Goal: Task Accomplishment & Management: Manage account settings

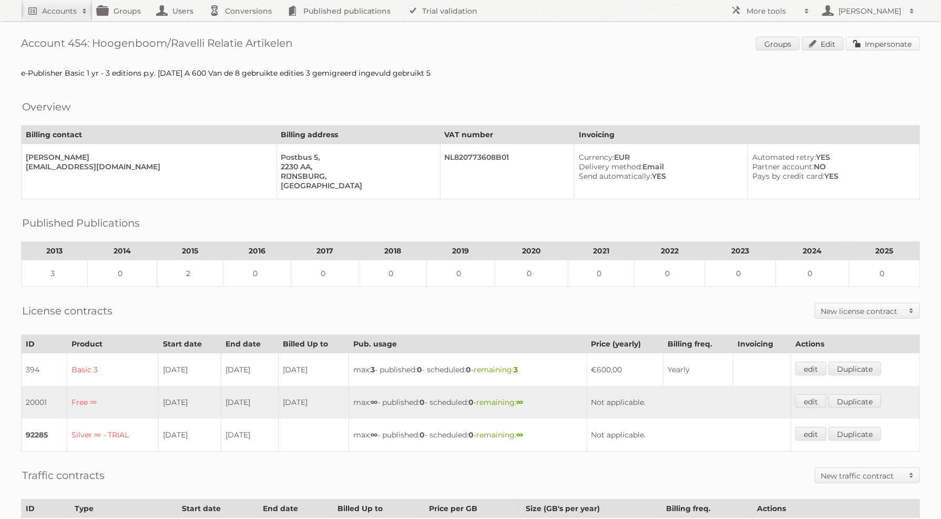
click at [872, 45] on link "Impersonate" at bounding box center [883, 44] width 74 height 14
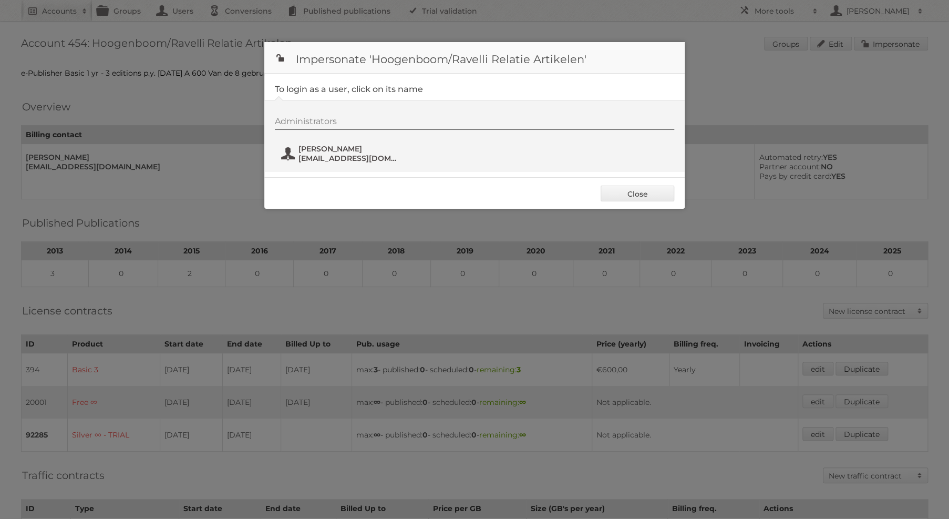
click at [320, 148] on span "Jacco Hoogenboom" at bounding box center [350, 148] width 102 height 9
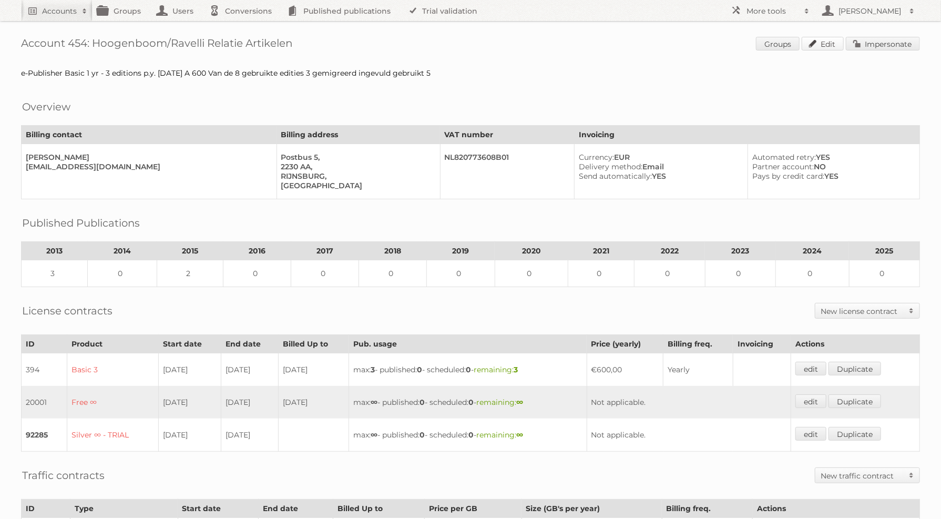
click at [828, 46] on link "Edit" at bounding box center [823, 44] width 42 height 14
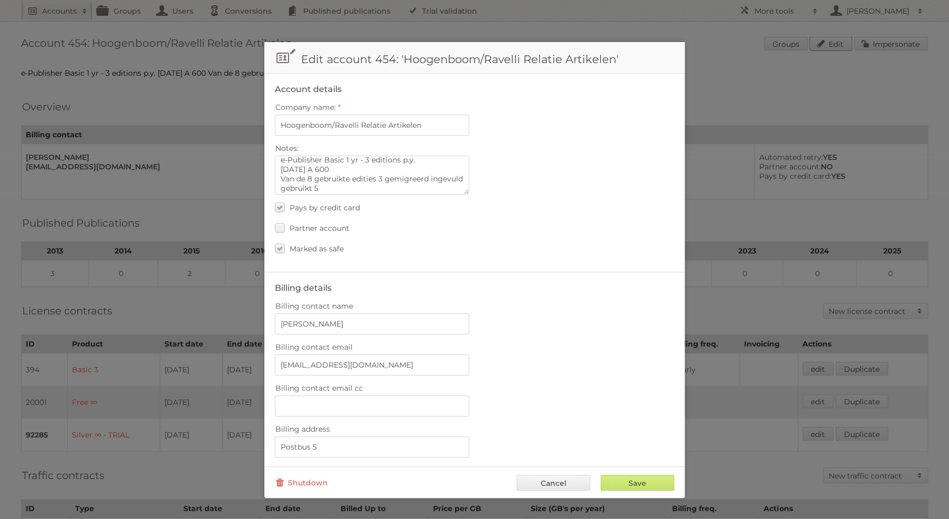
scroll to position [7, 0]
click at [423, 185] on textarea "e-Publisher Basic 1 yr - 3 editions p.y. 01-03-2011 A 600 Van de 8 gebruikte ed…" at bounding box center [372, 175] width 195 height 39
paste textarea "[URL][DOMAIN_NAME]"
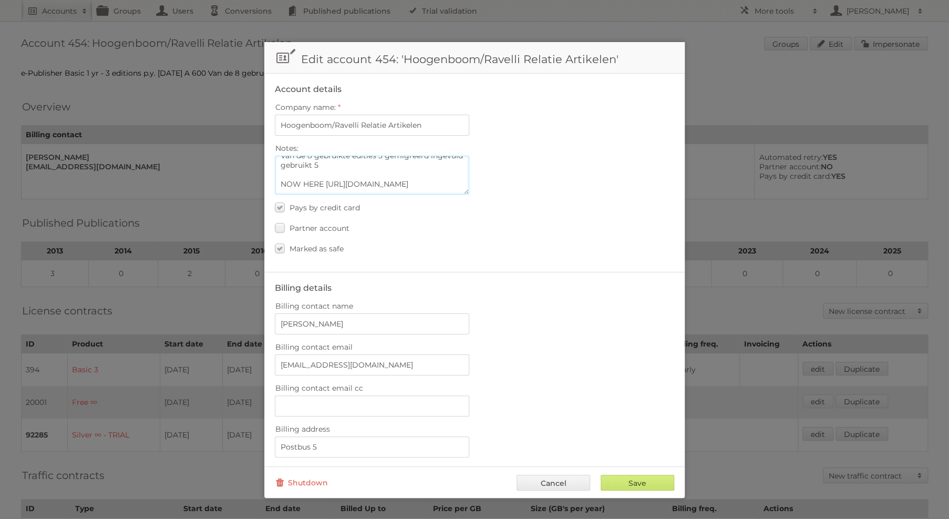
click at [305, 177] on textarea "e-Publisher Basic 1 yr - 3 editions p.y. 01-03-2011 A 600 Van de 8 gebruikte ed…" at bounding box center [372, 175] width 195 height 39
drag, startPoint x: 304, startPoint y: 176, endPoint x: 284, endPoint y: 177, distance: 20.0
click at [282, 176] on textarea "e-Publisher Basic 1 yr - 3 editions p.y. 01-03-2011 A 600 Van de 8 gebruikte ed…" at bounding box center [372, 175] width 195 height 39
type textarea "e-Publisher Basic 1 yr - 3 editions p.y. [DATE] A 600 Van de 8 gebruikte editie…"
click at [652, 475] on input "Save" at bounding box center [638, 483] width 74 height 16
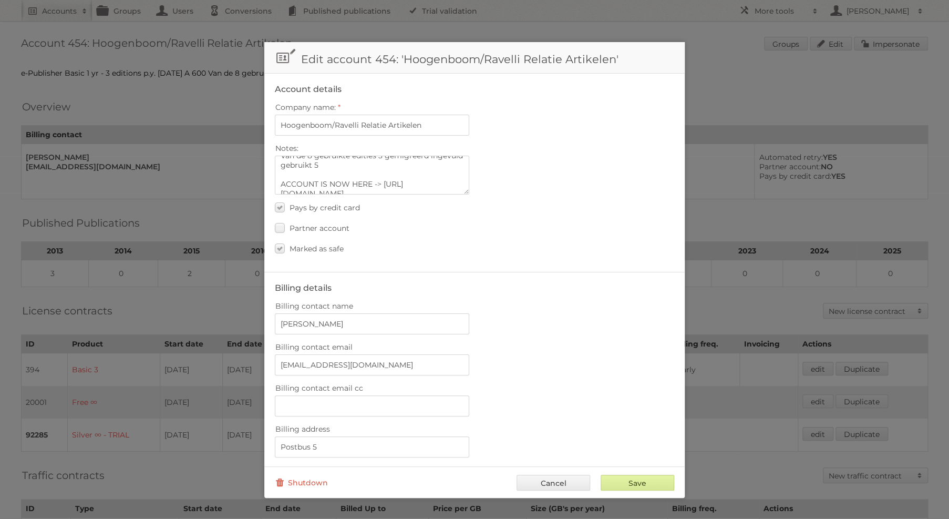
type input "..."
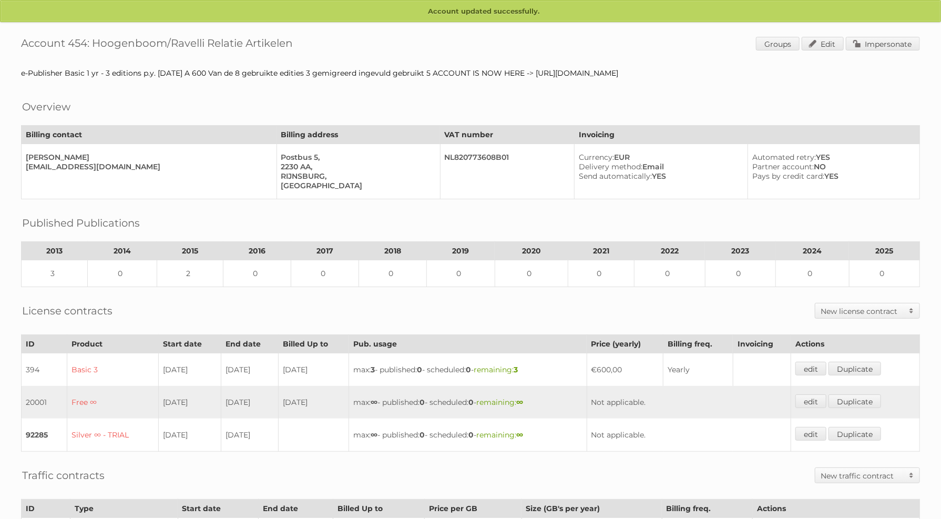
drag, startPoint x: 546, startPoint y: 75, endPoint x: 722, endPoint y: 73, distance: 176.1
click at [722, 73] on div "e-Publisher Basic 1 yr - 3 editions p.y. [DATE] A 600 Van de 8 gebruikte editie…" at bounding box center [470, 72] width 899 height 9
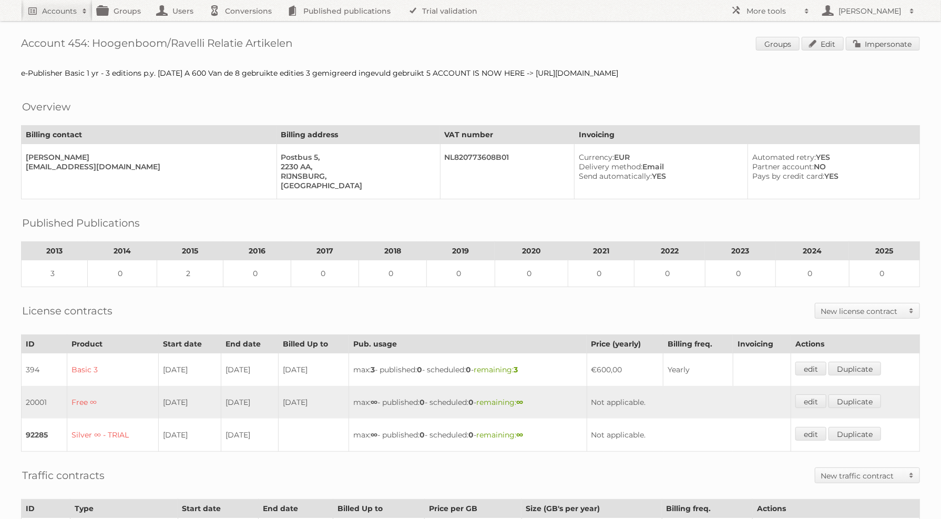
copy div "[URL][DOMAIN_NAME]"
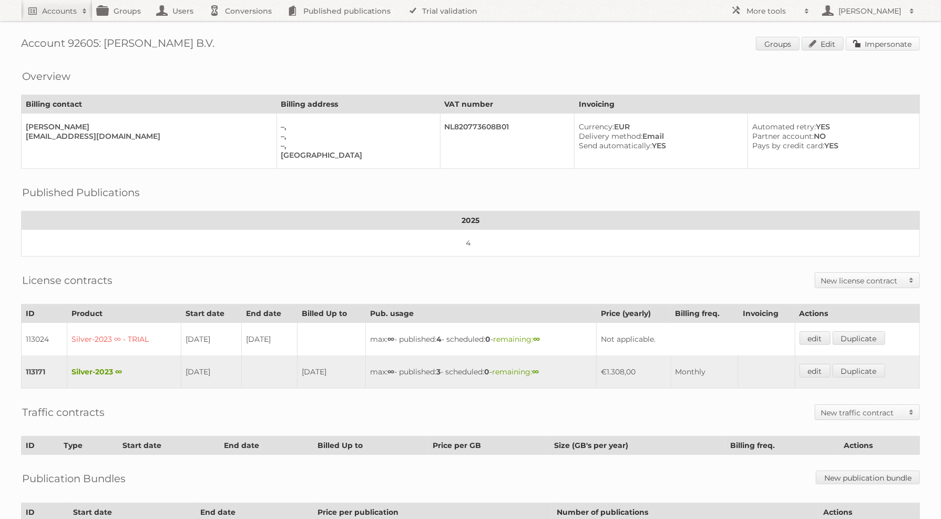
click at [888, 46] on link "Impersonate" at bounding box center [883, 44] width 74 height 14
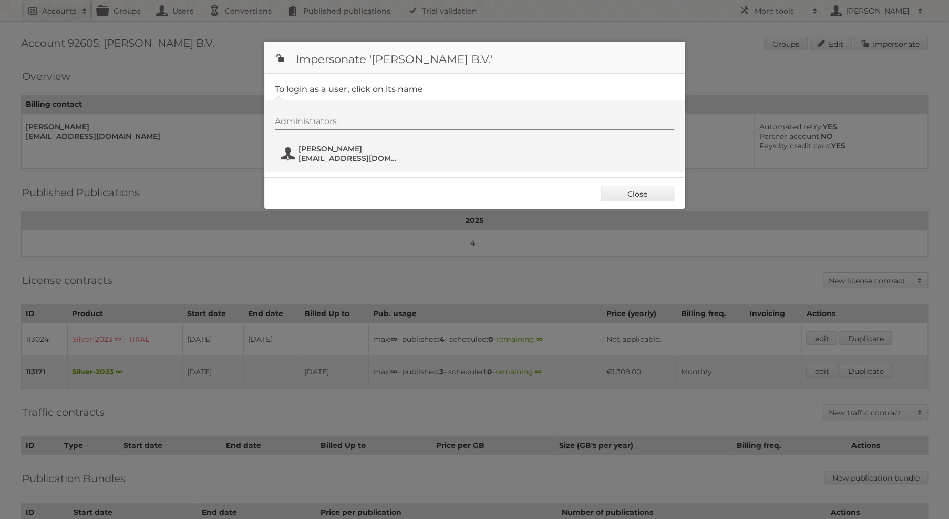
click at [369, 156] on span "[EMAIL_ADDRESS][DOMAIN_NAME]" at bounding box center [350, 158] width 102 height 9
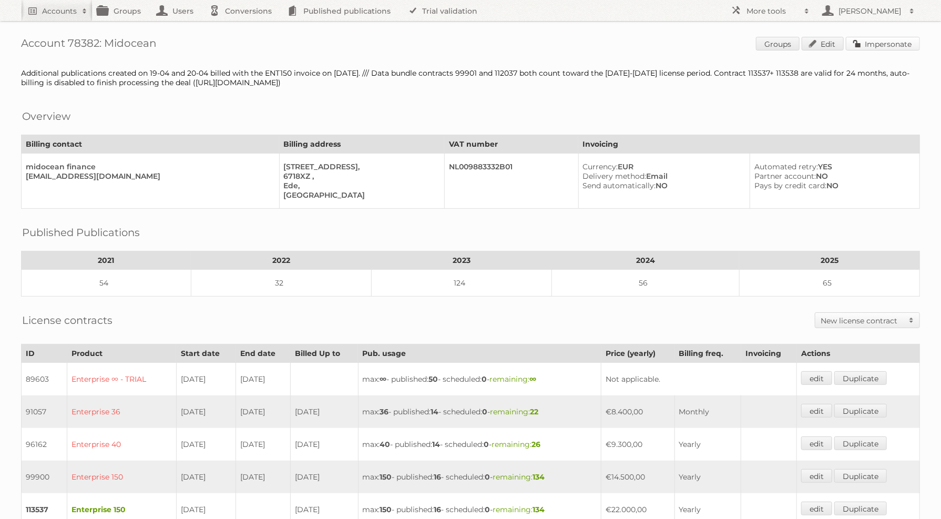
click at [902, 46] on link "Impersonate" at bounding box center [883, 44] width 74 height 14
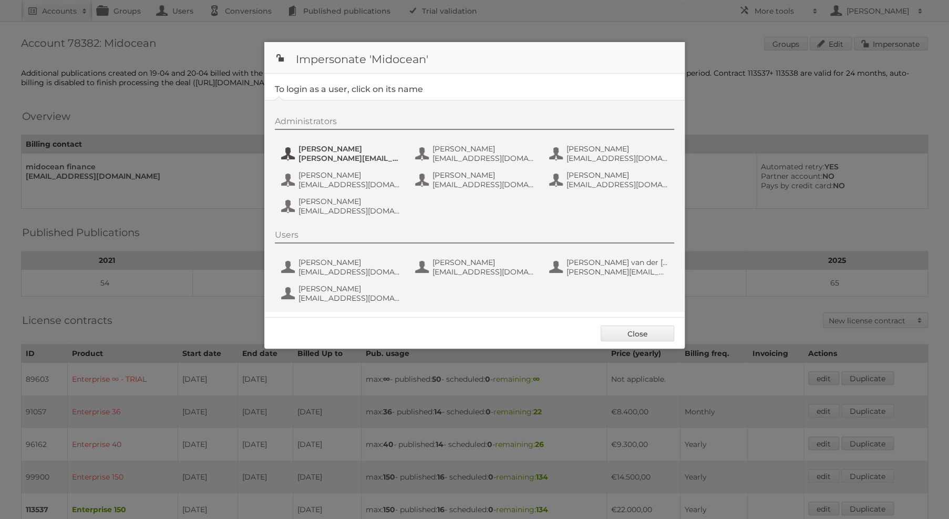
click at [384, 157] on span "[PERSON_NAME][EMAIL_ADDRESS][DOMAIN_NAME]" at bounding box center [350, 158] width 102 height 9
